Goal: Transaction & Acquisition: Download file/media

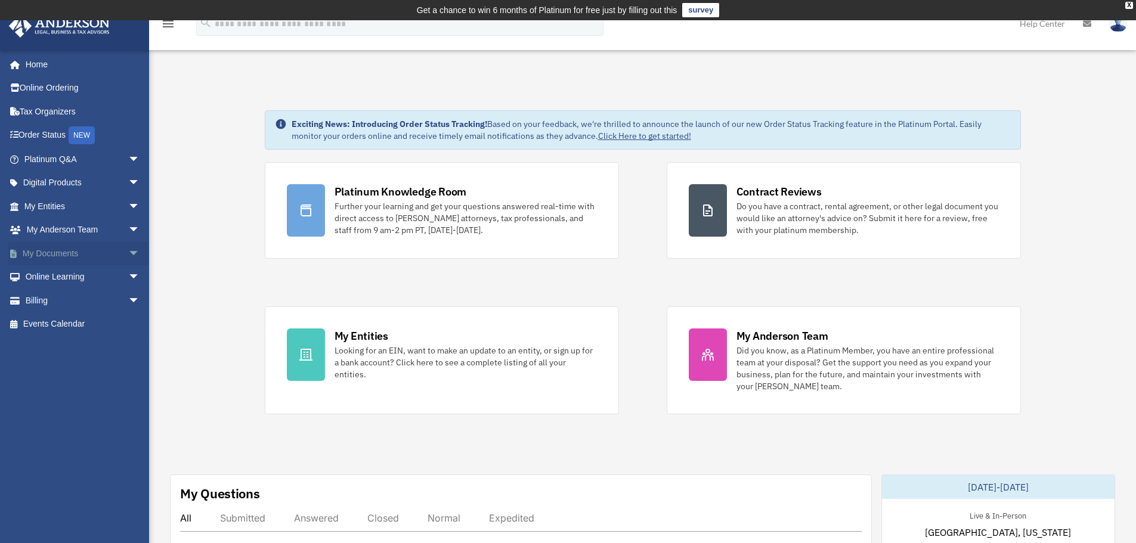
click at [128, 251] on span "arrow_drop_down" at bounding box center [140, 253] width 24 height 24
click at [66, 328] on link "Forms Library" at bounding box center [87, 324] width 141 height 24
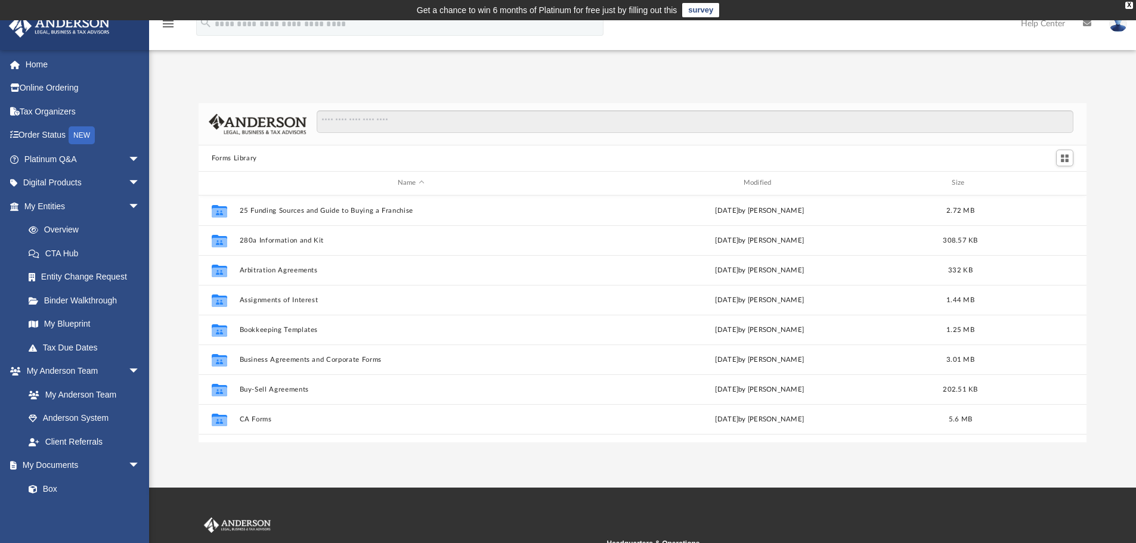
scroll to position [262, 879]
click at [451, 123] on input "Search files and folders" at bounding box center [695, 121] width 756 height 23
type input "**********"
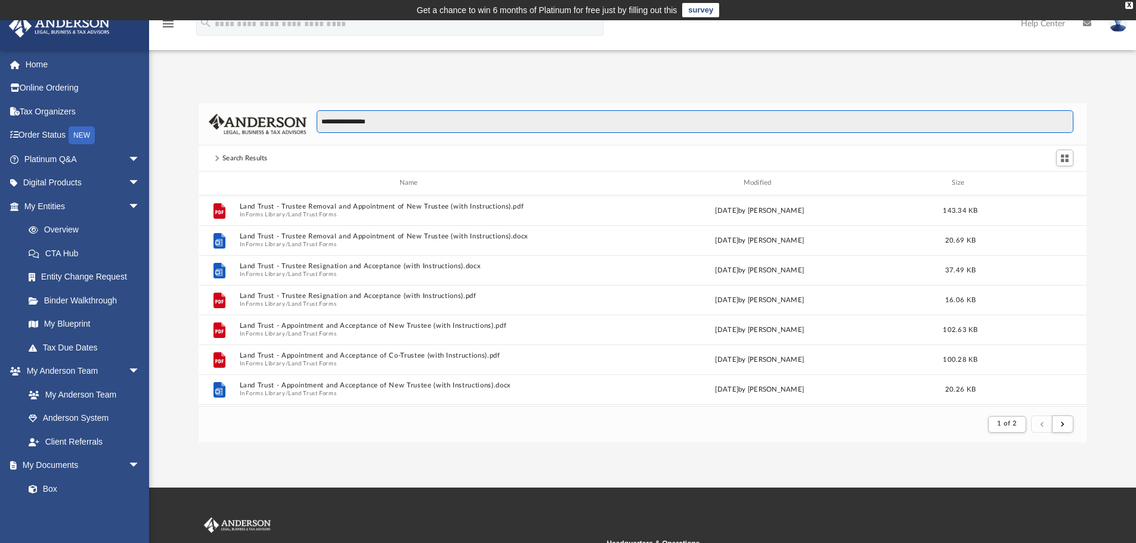
scroll to position [225, 879]
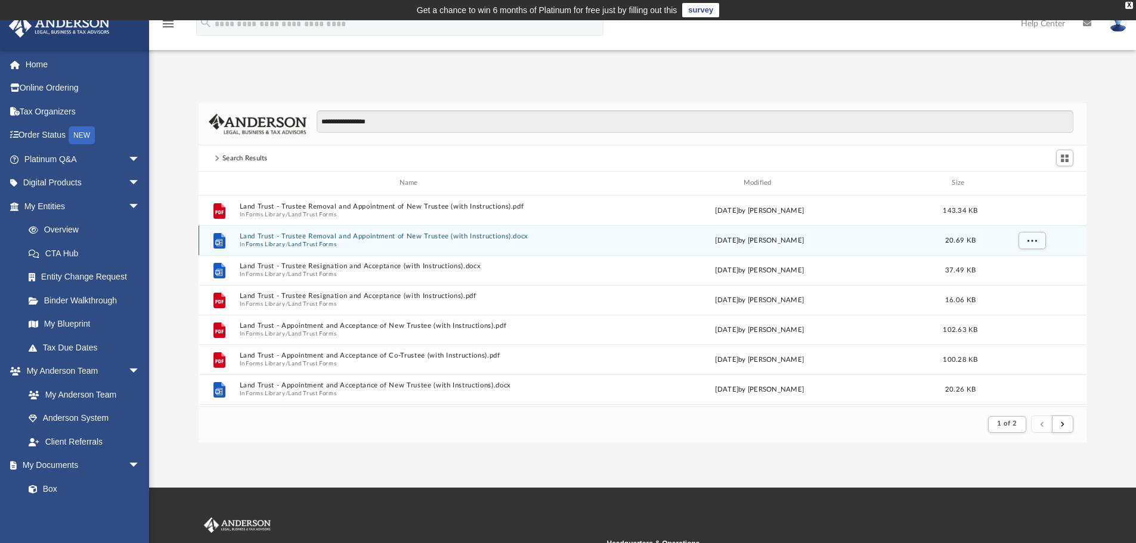
click at [469, 241] on span "In Forms Library / Land Trust Forms" at bounding box center [410, 244] width 343 height 8
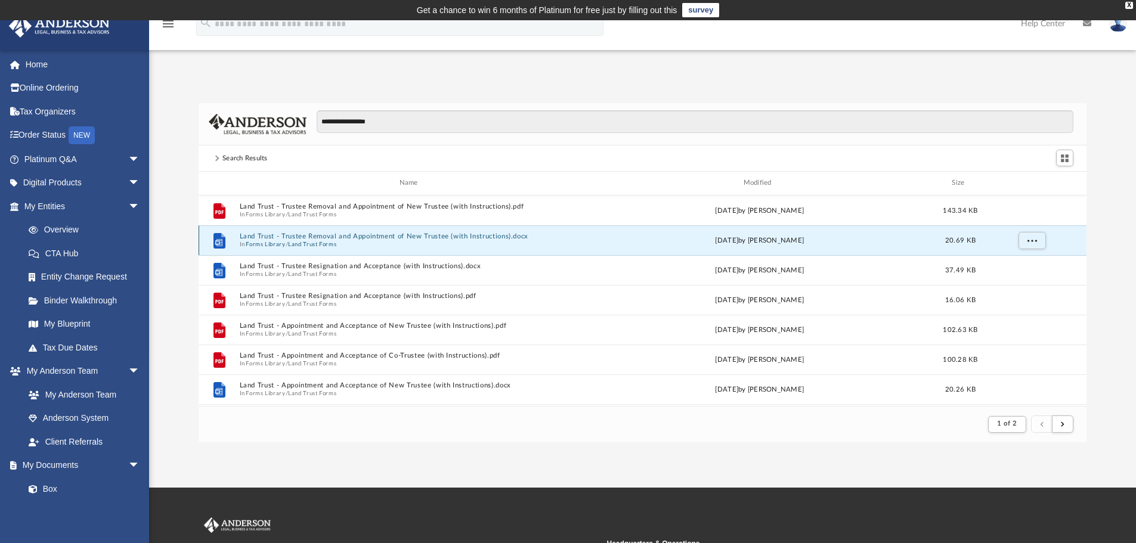
click at [435, 237] on button "Land Trust - Trustee Removal and Appointment of New Trustee (with Instructions)…" at bounding box center [410, 236] width 343 height 8
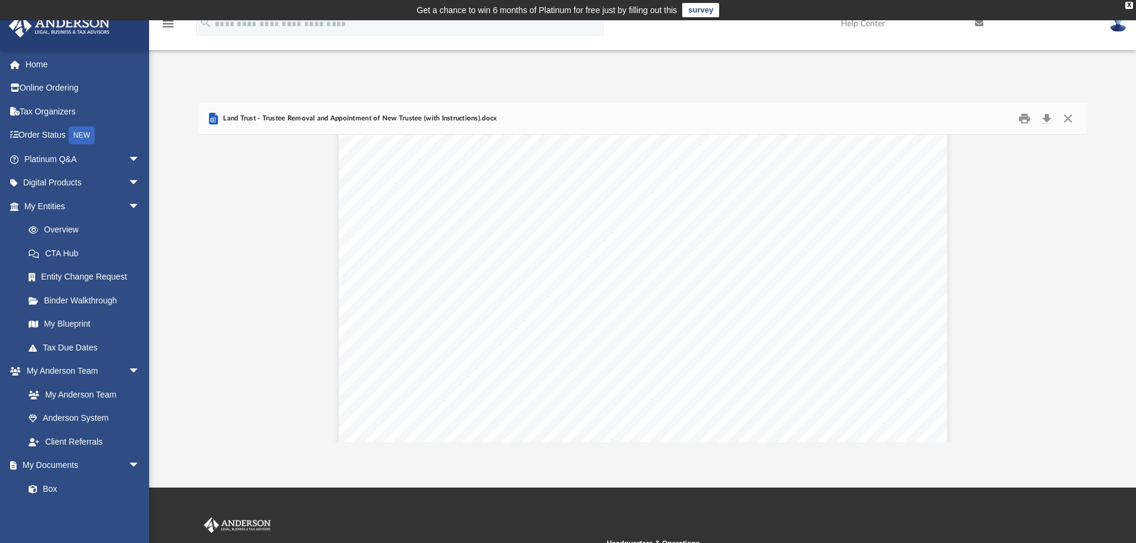
scroll to position [82, 0]
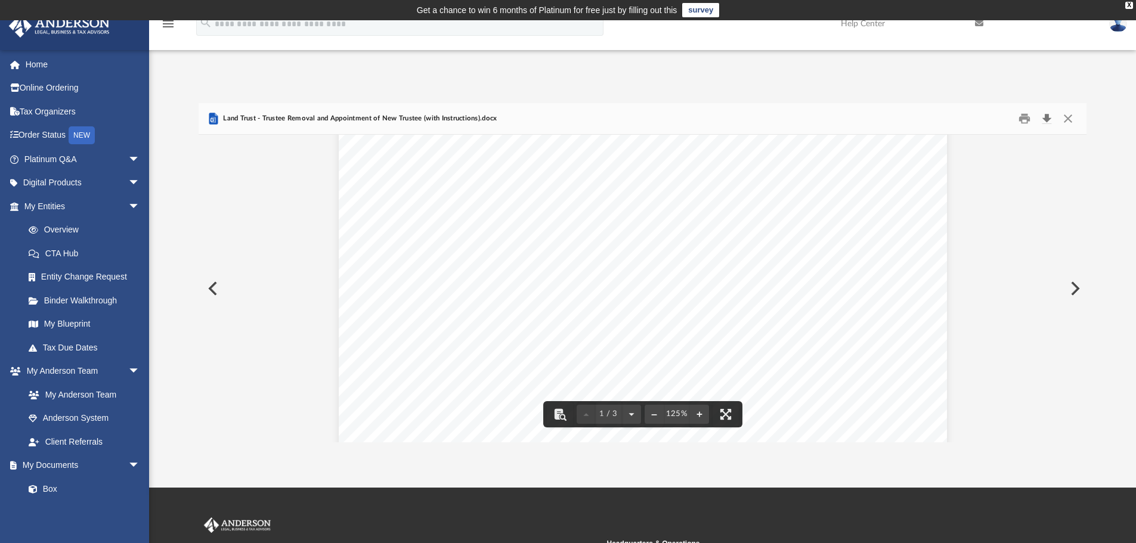
click at [1047, 119] on button "Download" at bounding box center [1045, 119] width 21 height 18
